Goal: Check status: Check status

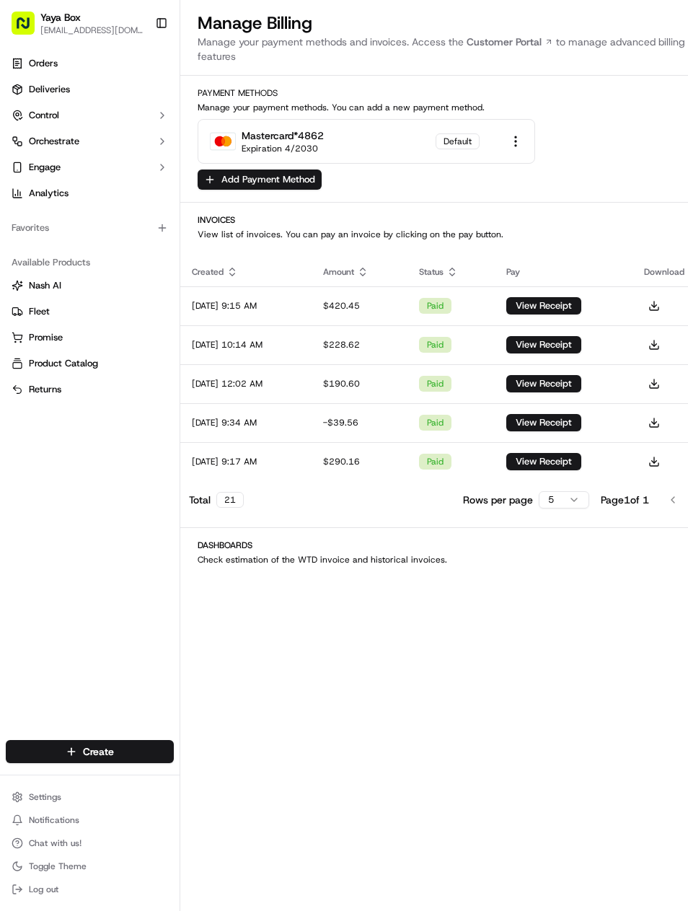
click at [46, 92] on span "Deliveries" at bounding box center [49, 89] width 41 height 13
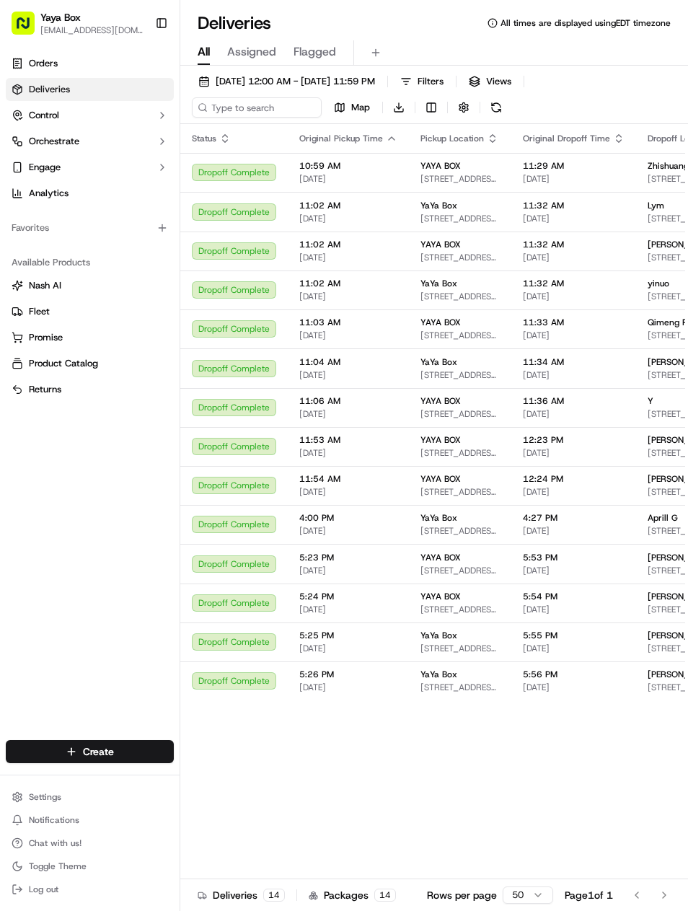
click at [221, 73] on button "[DATE] 12:00 AM - [DATE] 11:59 PM" at bounding box center [287, 81] width 190 height 20
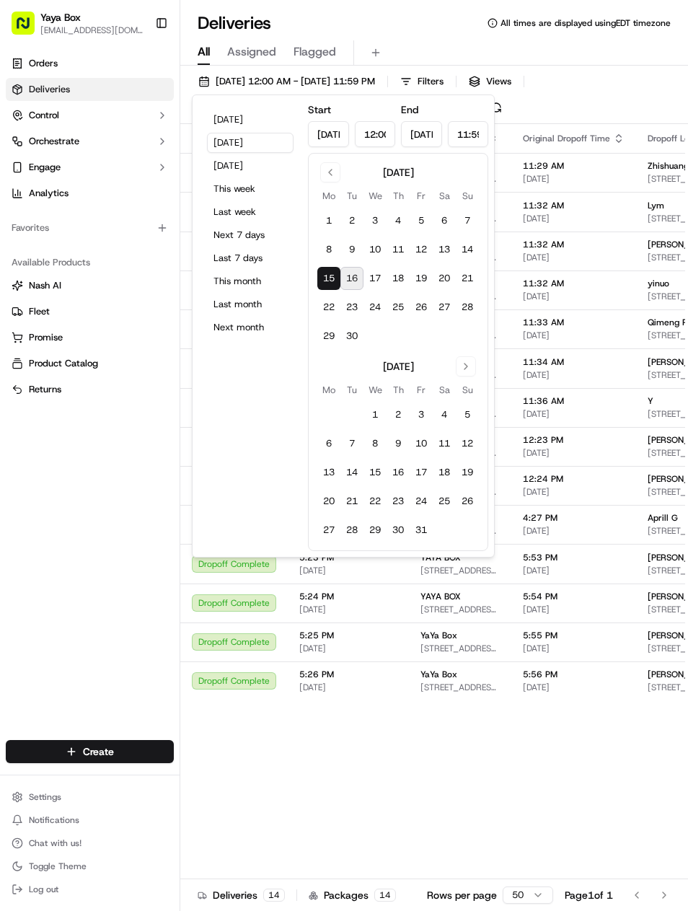
click at [216, 127] on button "[DATE]" at bounding box center [250, 120] width 87 height 20
type input "[DATE]"
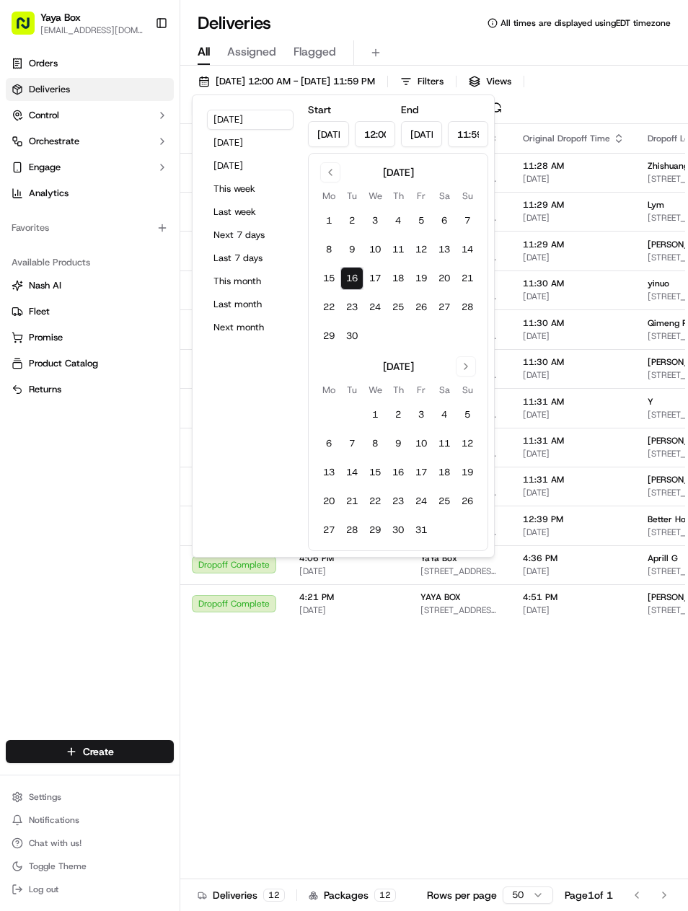
click at [51, 587] on div "Orders Deliveries Control Orchestrate Engage Analytics Favorites Available Prod…" at bounding box center [90, 387] width 180 height 682
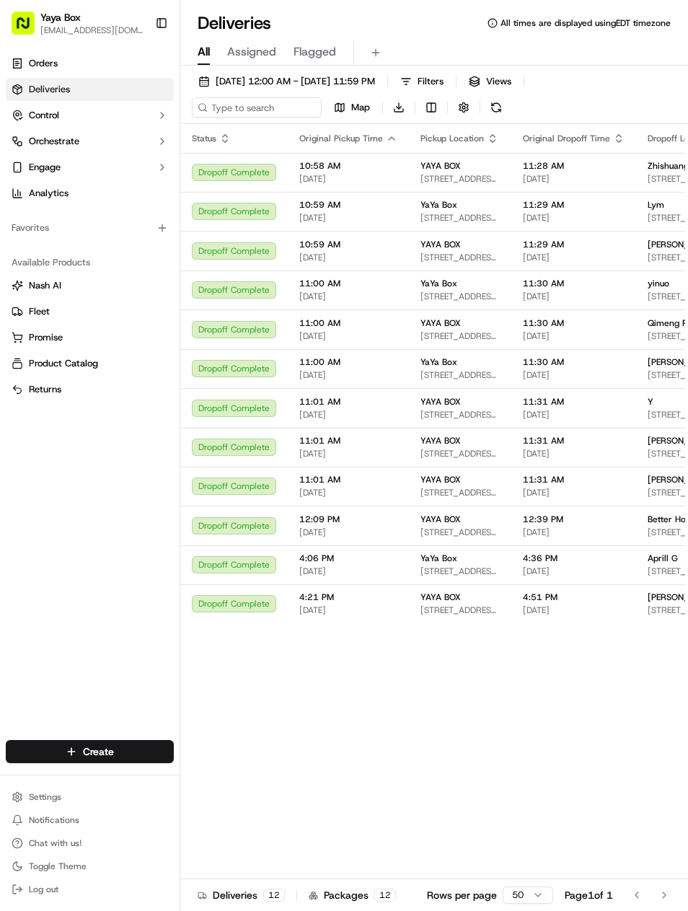
click at [219, 91] on button "[DATE] 12:00 AM - [DATE] 11:59 PM" at bounding box center [287, 81] width 190 height 20
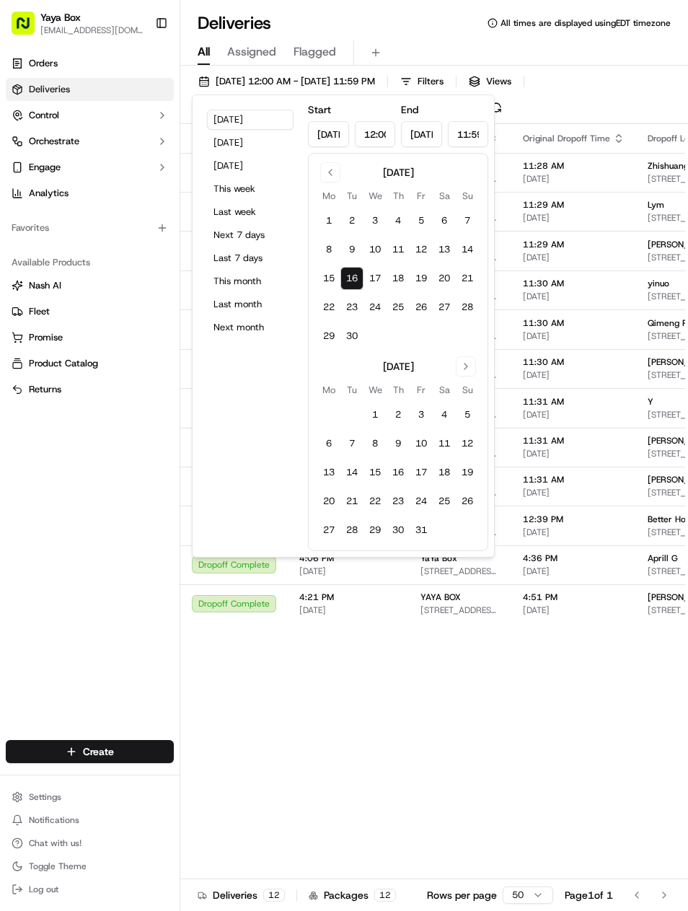
click at [210, 144] on button "[DATE]" at bounding box center [250, 143] width 87 height 20
type input "[DATE]"
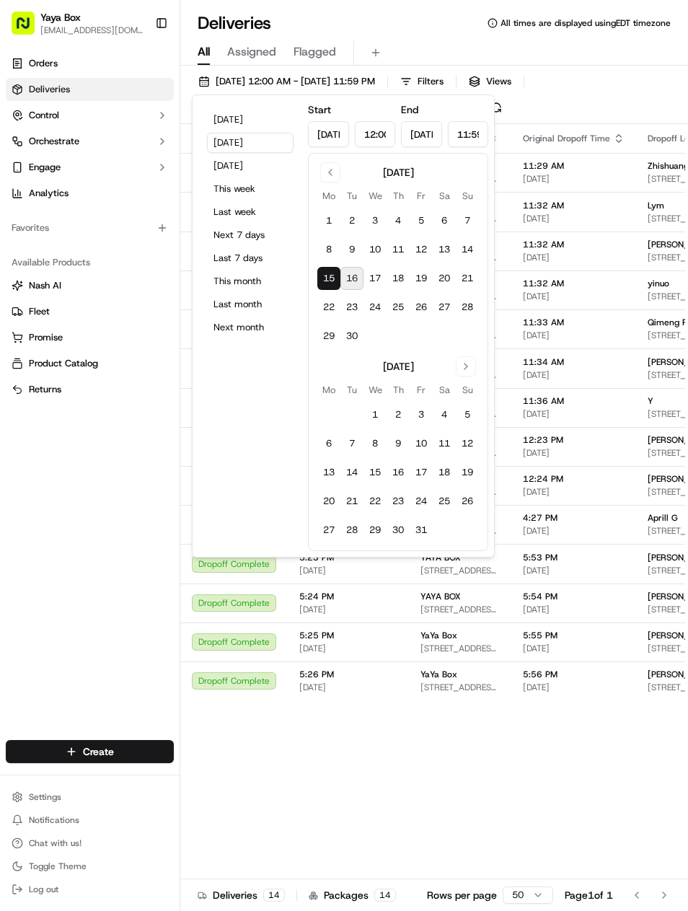
click at [69, 517] on div "Orders Deliveries Control Orchestrate Engage Analytics Favorites Available Prod…" at bounding box center [90, 387] width 180 height 682
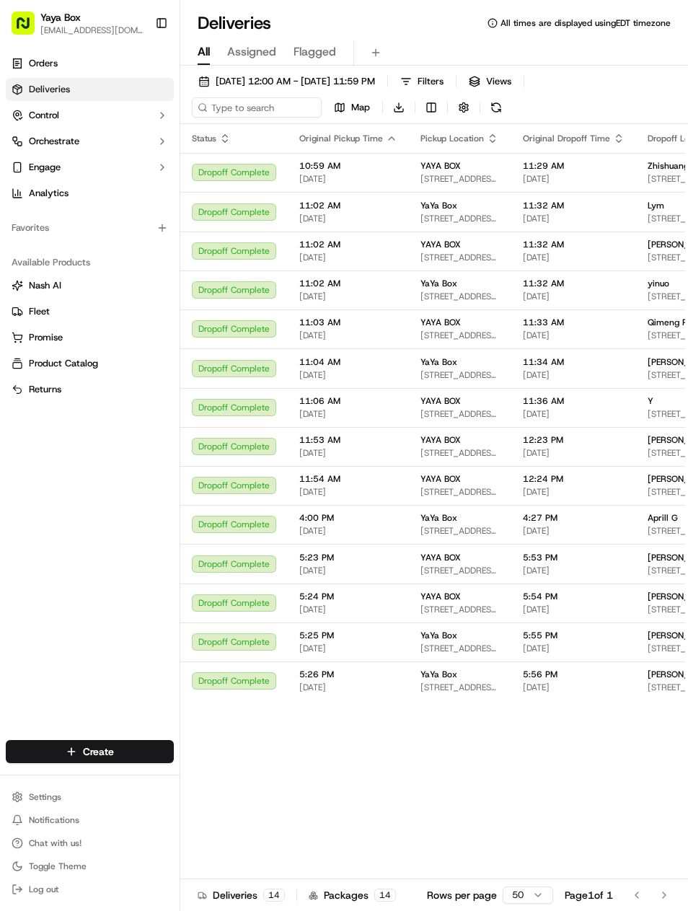
click at [334, 638] on span "5:25 PM" at bounding box center [348, 636] width 98 height 12
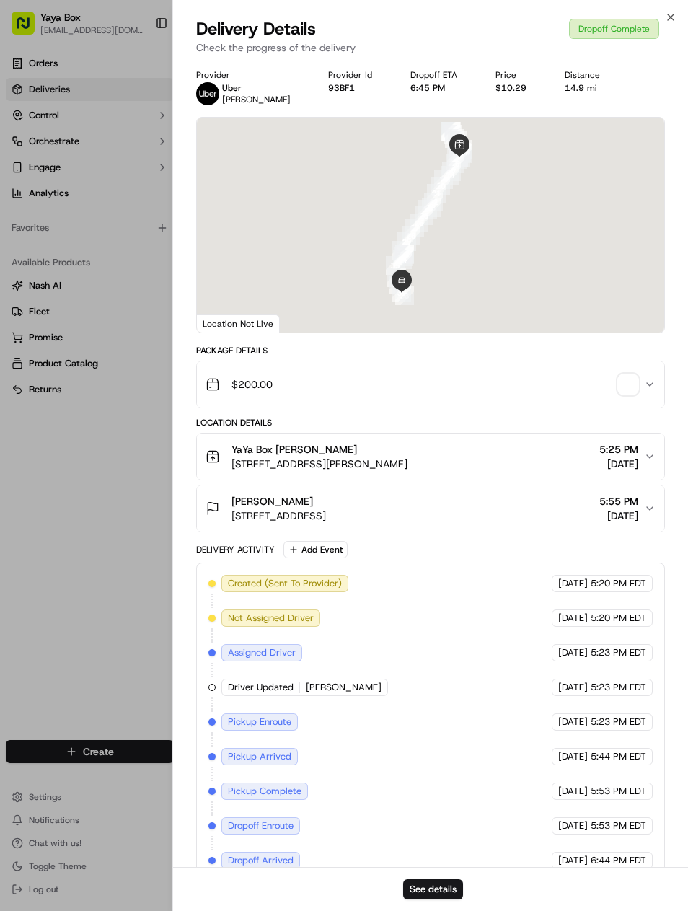
click at [429, 899] on button "See details" at bounding box center [433, 889] width 60 height 20
